Goal: Connect with others: Participate in discussion

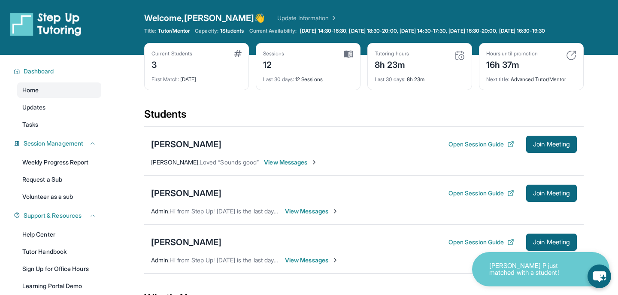
scroll to position [25, 0]
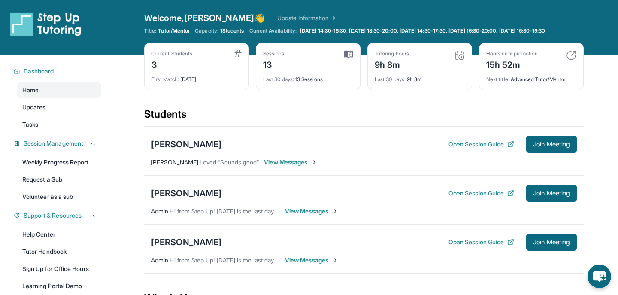
scroll to position [30, 0]
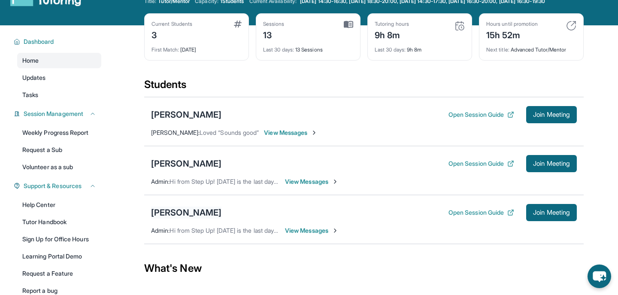
click at [167, 218] on div "[PERSON_NAME]" at bounding box center [186, 212] width 70 height 12
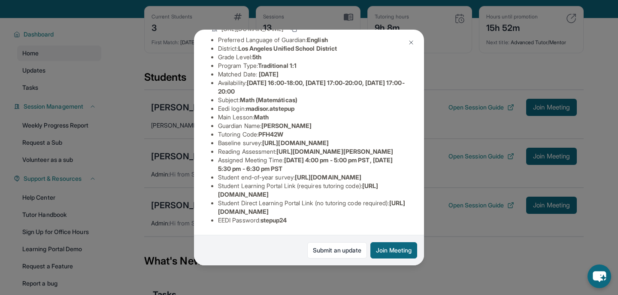
scroll to position [147, 0]
click at [410, 42] on img at bounding box center [411, 42] width 7 height 7
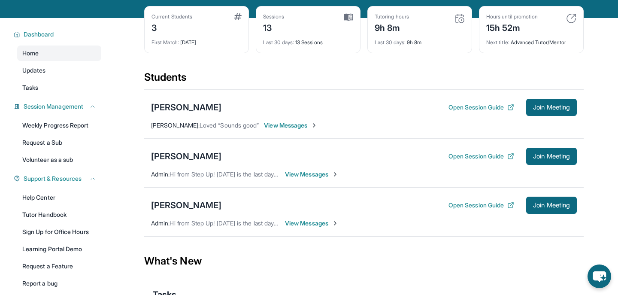
click at [192, 70] on div "Current Students 3 First Match : 17 days ago Sessions 13 Last 30 days : 13 Sess…" at bounding box center [364, 38] width 440 height 64
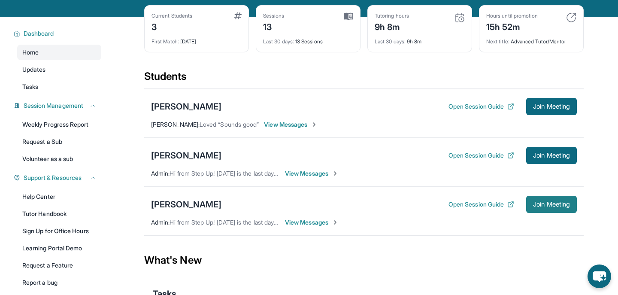
click at [541, 207] on span "Join Meeting" at bounding box center [551, 204] width 37 height 5
